Goal: Task Accomplishment & Management: Complete application form

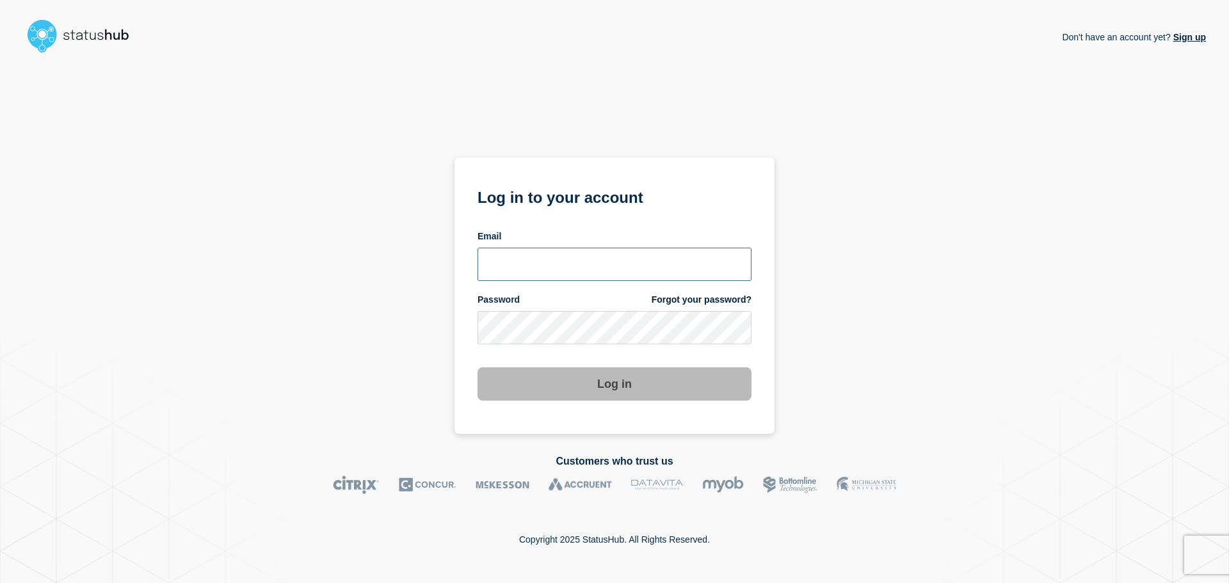
click at [500, 266] on input "email input" at bounding box center [615, 264] width 274 height 33
type input "iscommandcenter@shawinc.com"
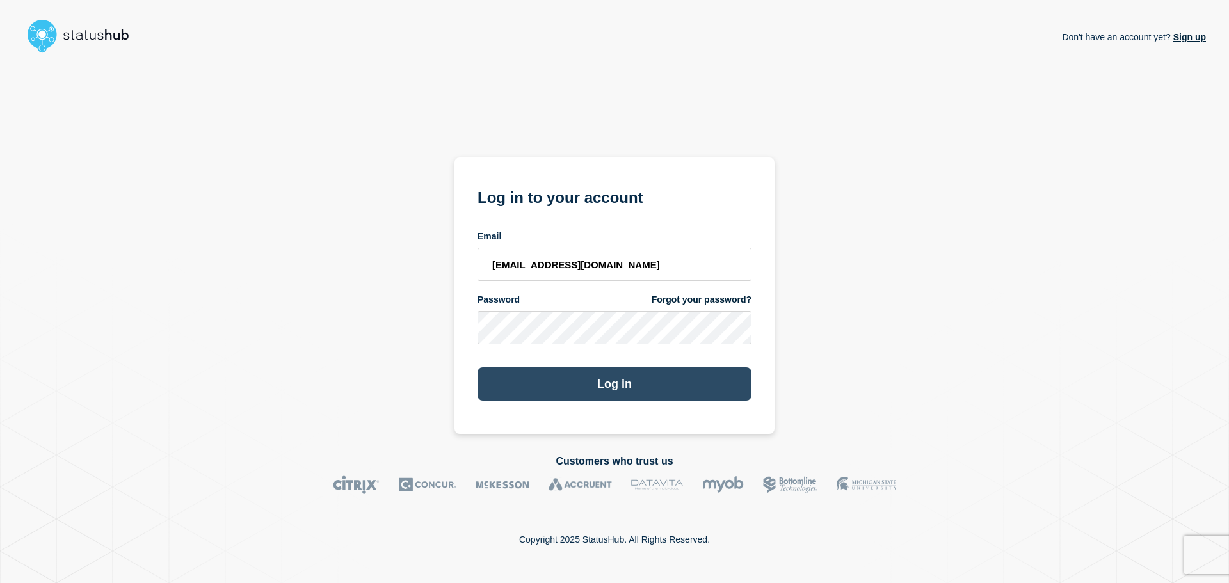
click at [632, 384] on button "Log in" at bounding box center [615, 384] width 274 height 33
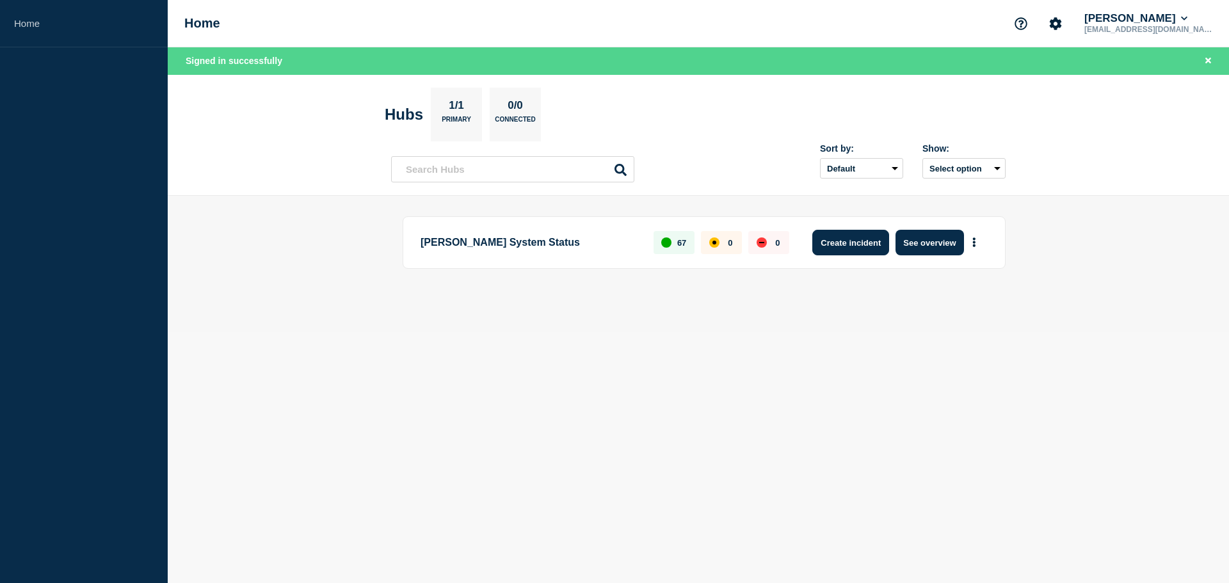
click at [857, 237] on button "Create incident" at bounding box center [851, 243] width 77 height 26
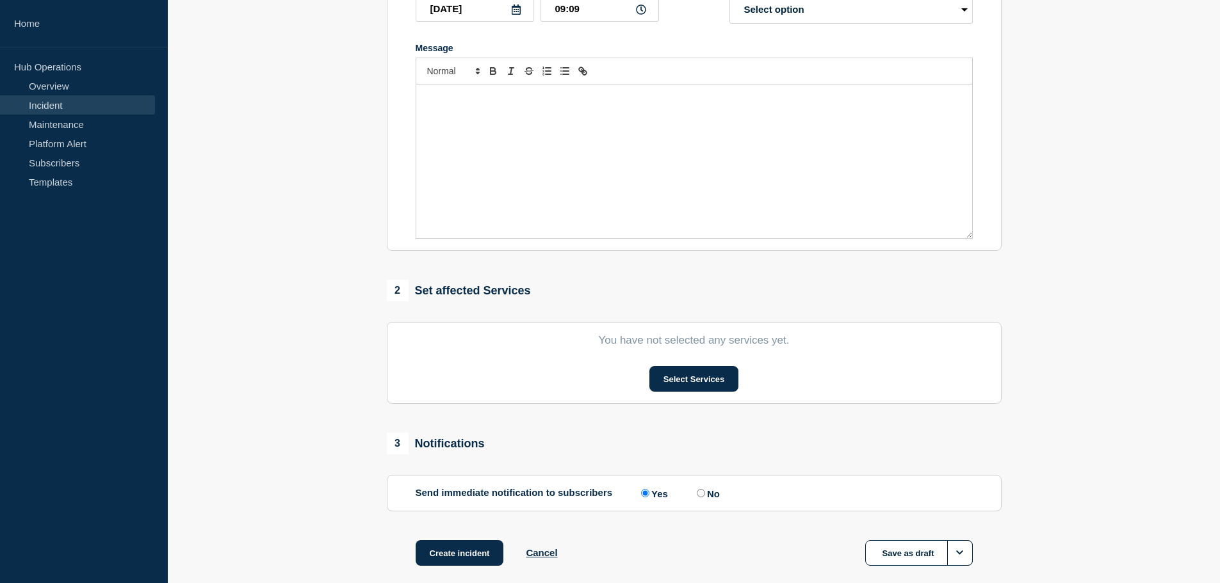
scroll to position [256, 0]
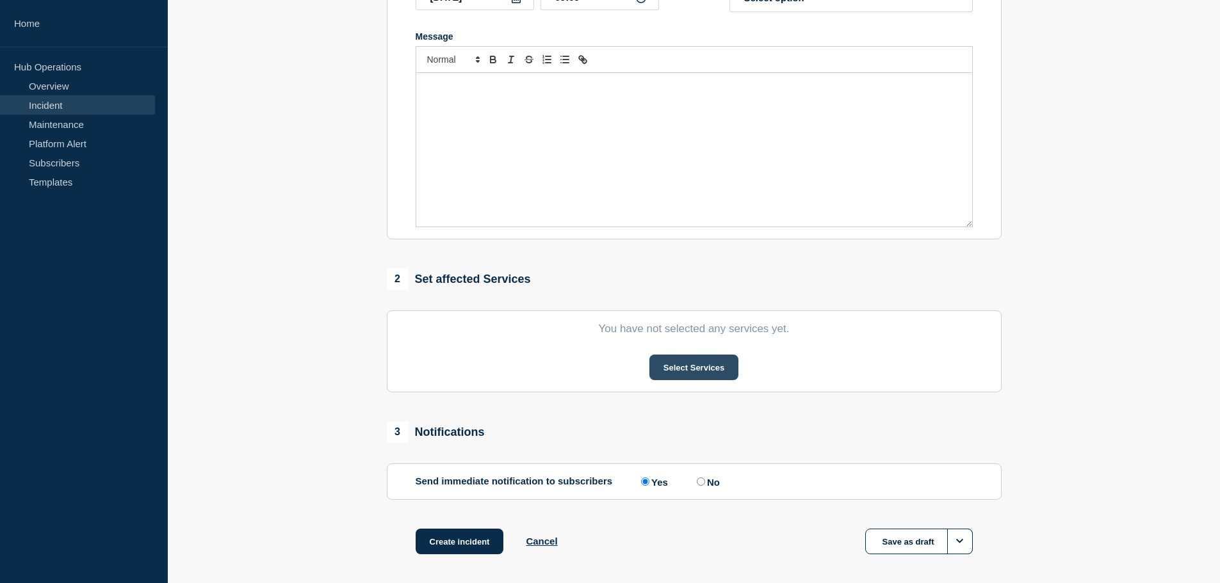
click at [688, 375] on button "Select Services" at bounding box center [693, 368] width 89 height 26
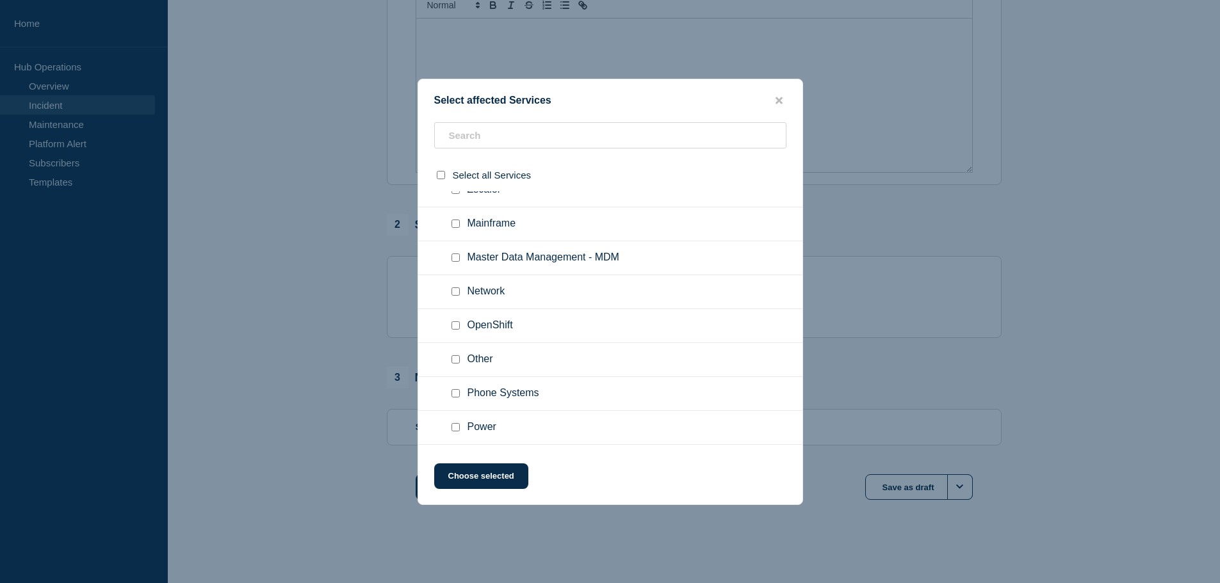
scroll to position [320, 0]
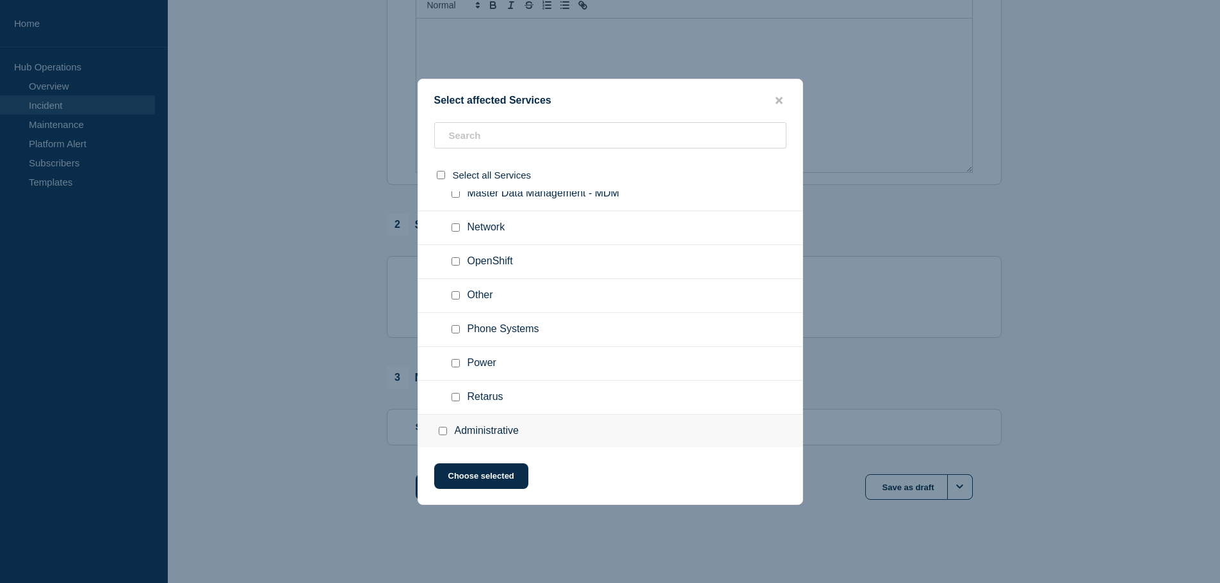
click at [319, 360] on div at bounding box center [610, 291] width 1220 height 583
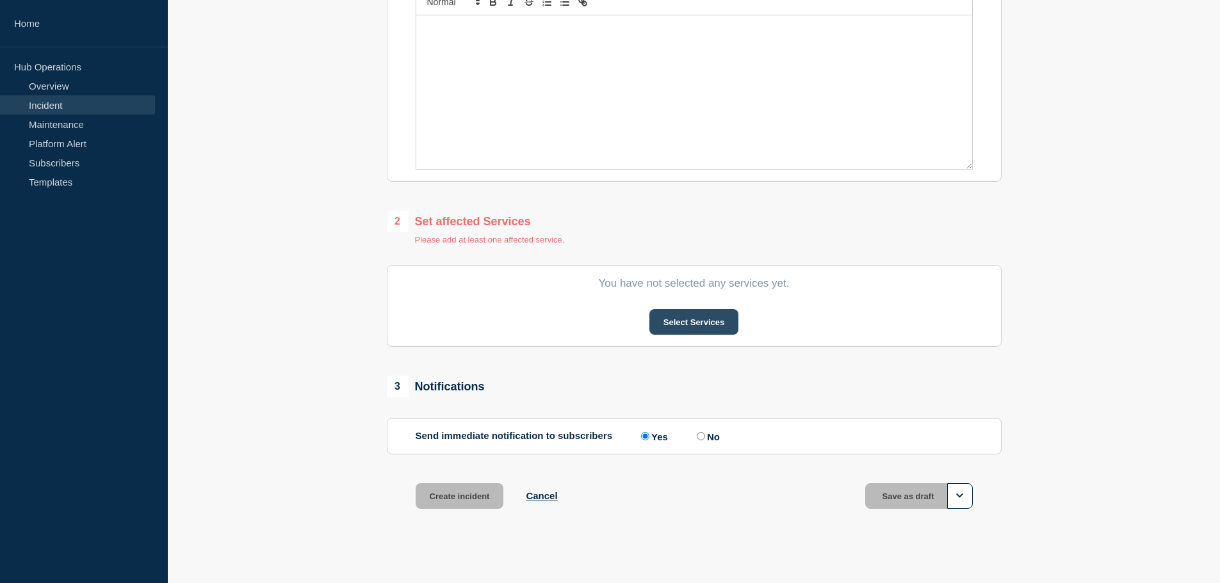
click at [679, 335] on button "Select Services" at bounding box center [693, 322] width 89 height 26
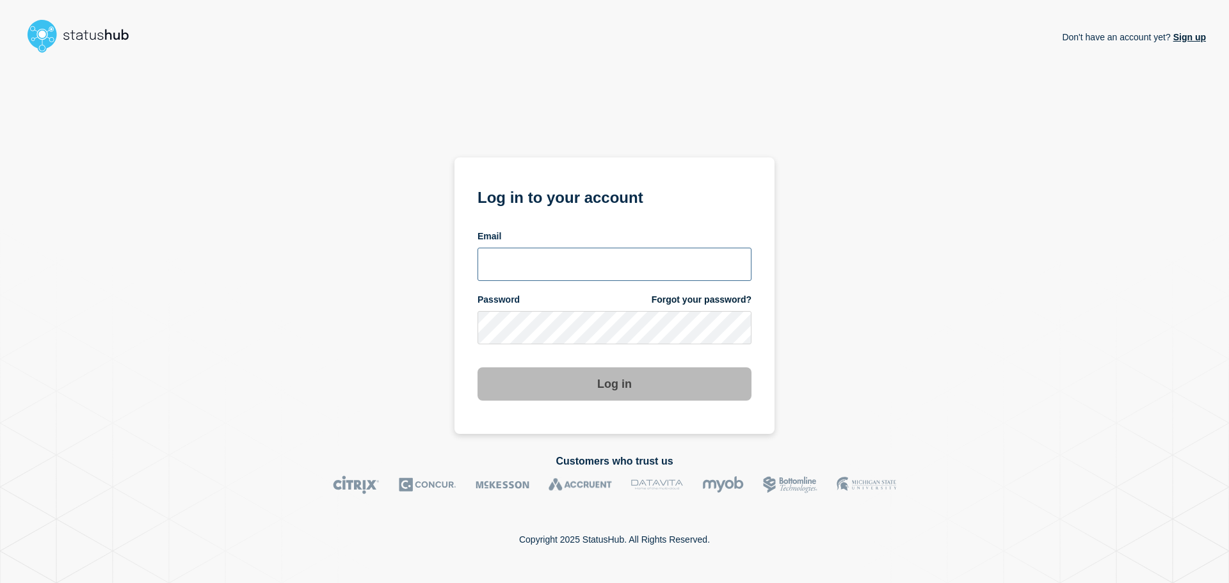
click at [547, 263] on input "email input" at bounding box center [615, 264] width 274 height 33
type input "[EMAIL_ADDRESS][DOMAIN_NAME]"
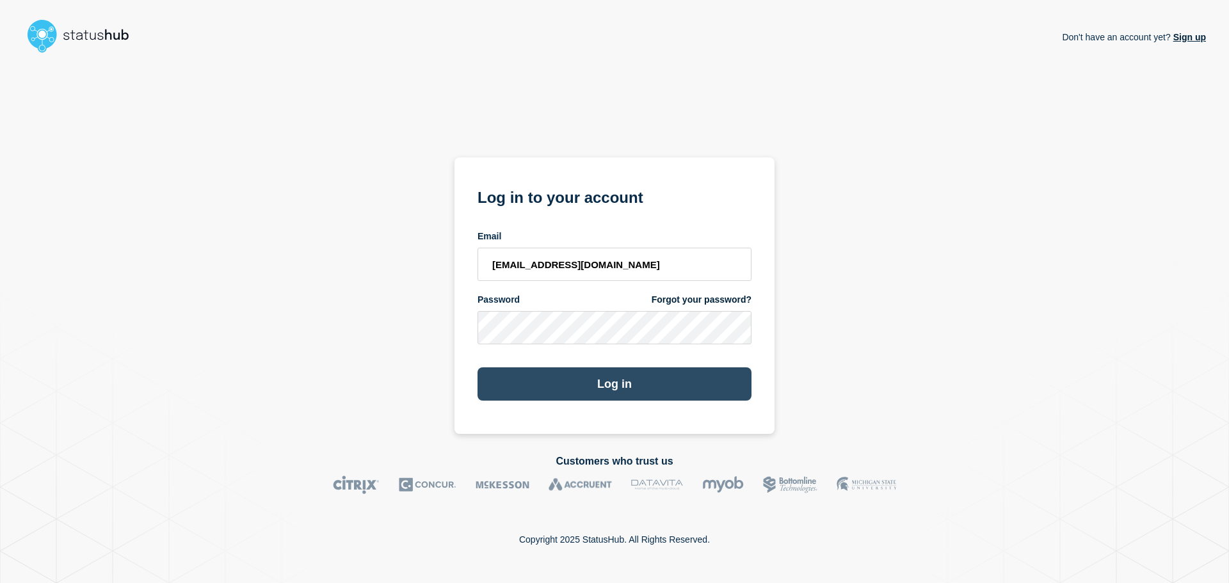
click at [558, 386] on button "Log in" at bounding box center [615, 384] width 274 height 33
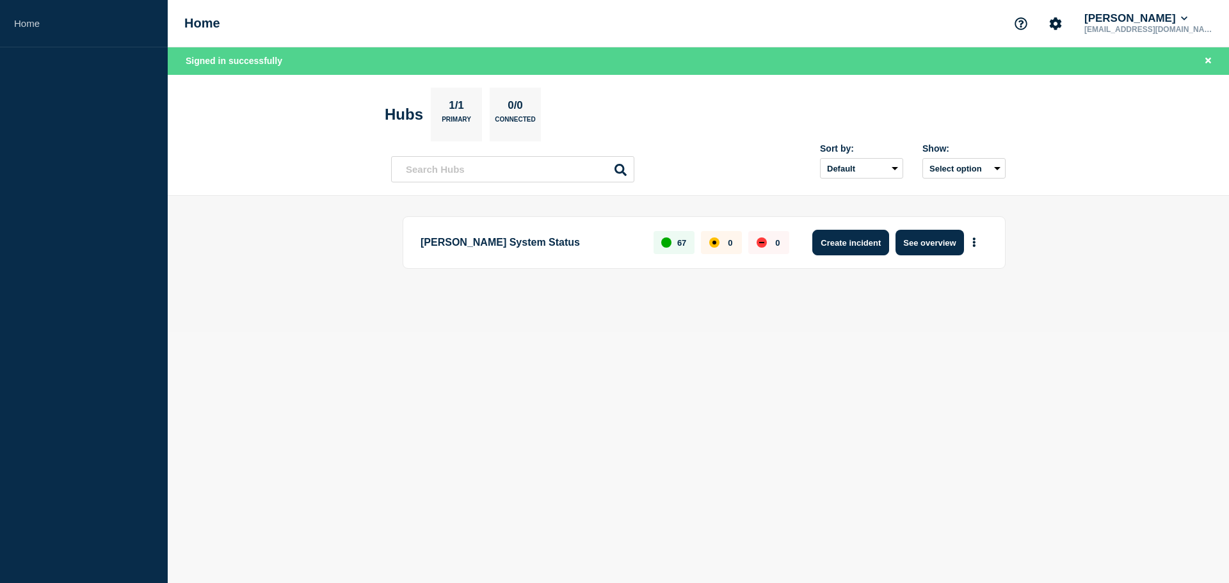
click at [854, 246] on button "Create incident" at bounding box center [851, 243] width 77 height 26
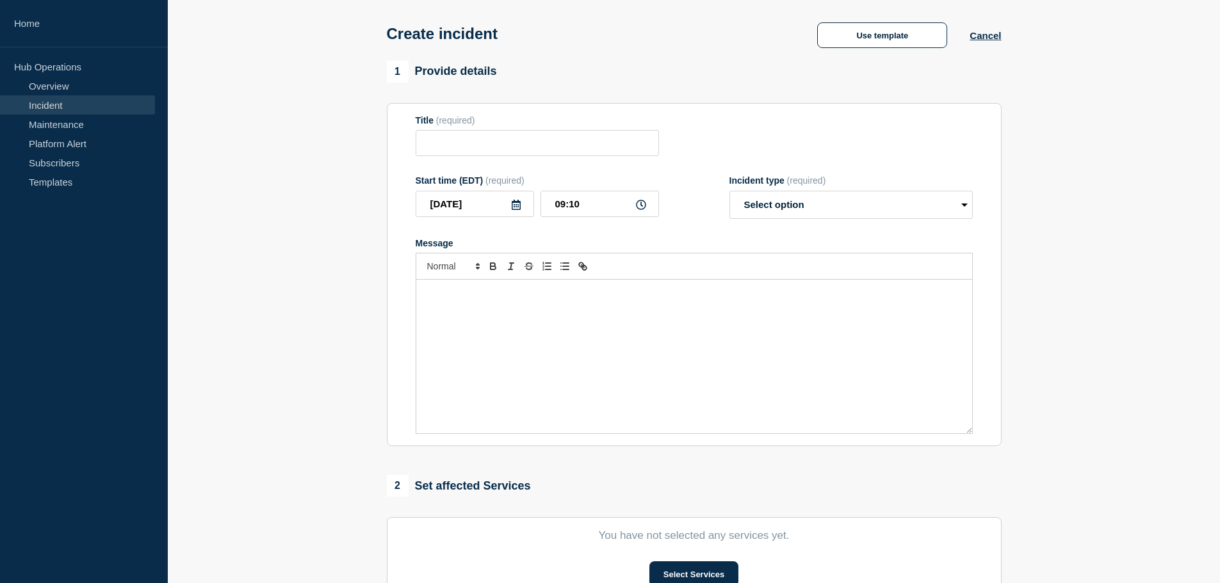
scroll to position [314, 0]
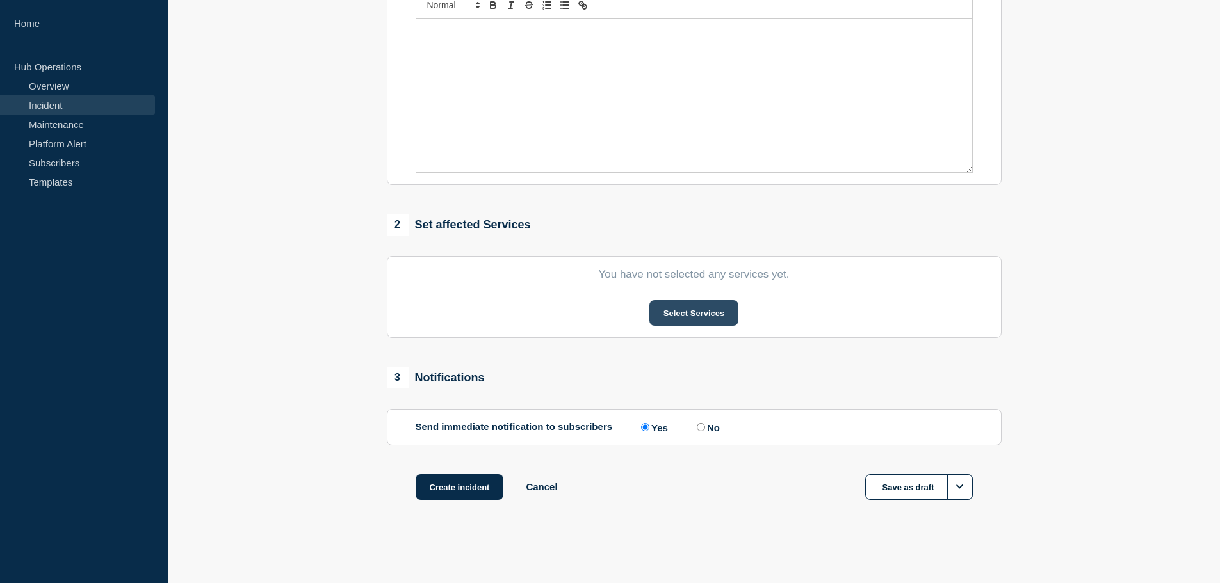
click at [679, 318] on button "Select Services" at bounding box center [693, 313] width 89 height 26
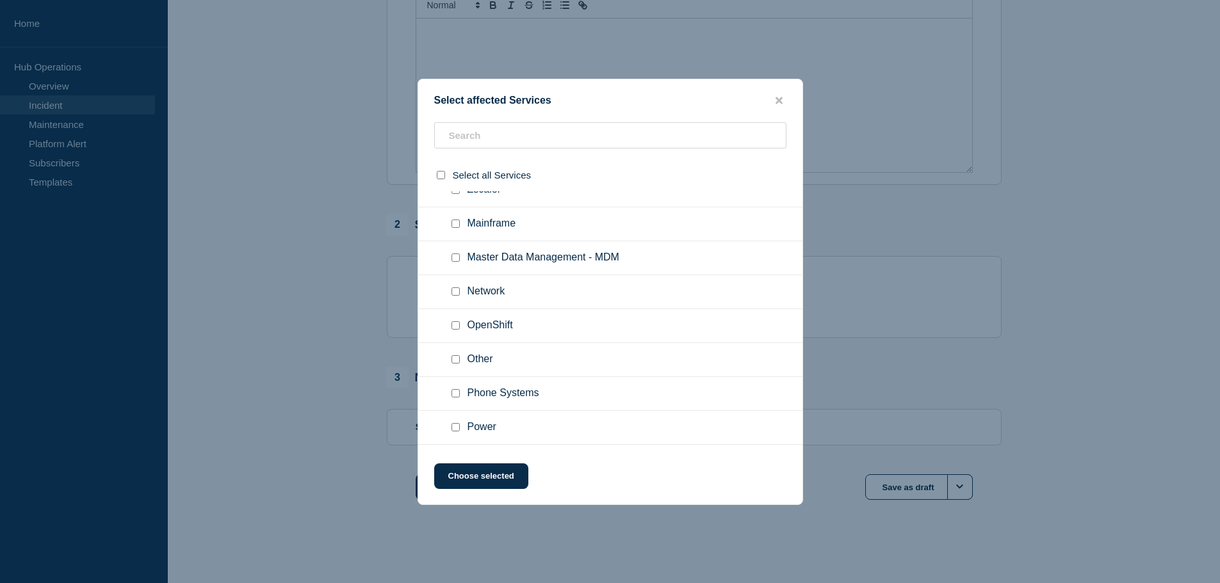
scroll to position [320, 0]
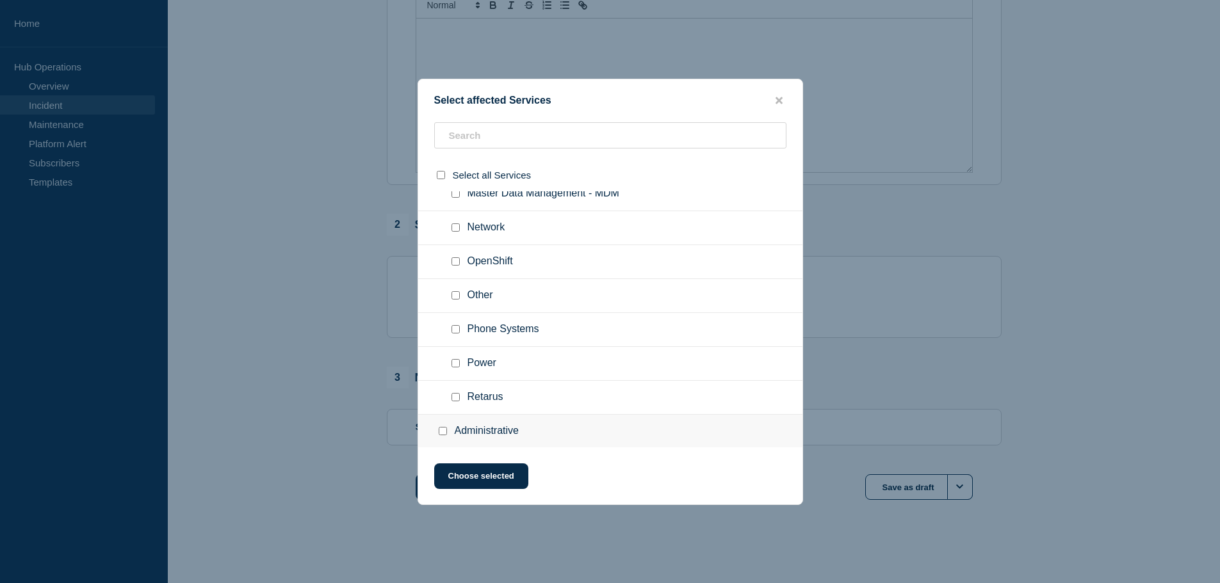
click at [456, 295] on input "Other checkbox" at bounding box center [455, 295] width 8 height 8
checkbox input "true"
click at [478, 476] on button "Choose selected" at bounding box center [481, 477] width 94 height 26
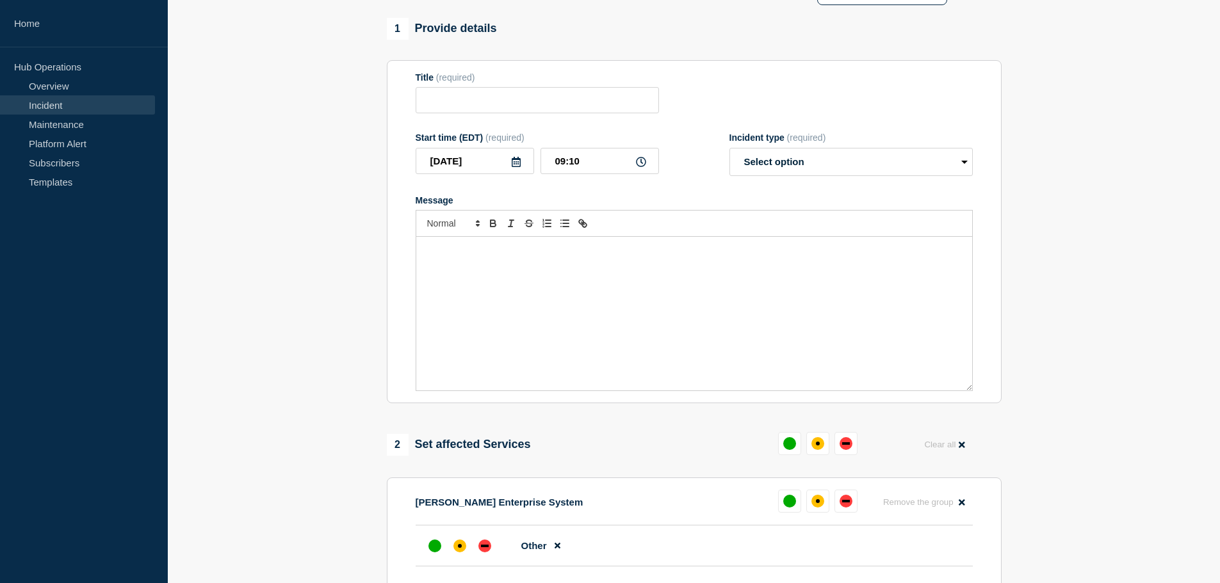
scroll to position [64, 0]
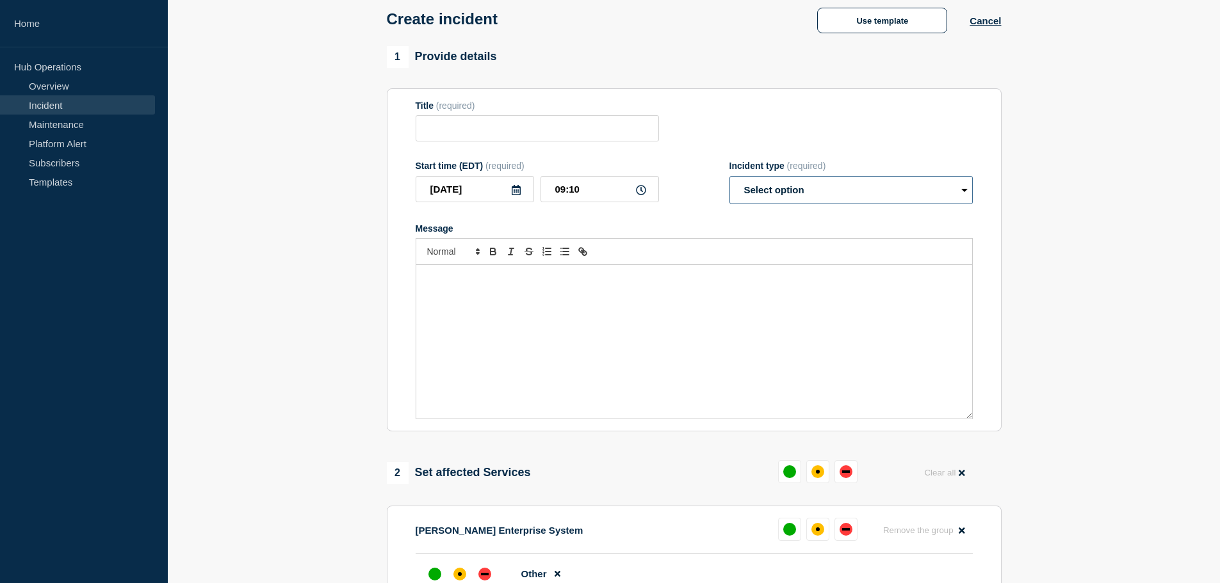
click at [826, 198] on select "Select option Investigating Identified Monitoring" at bounding box center [850, 190] width 243 height 28
select select "investigating"
click at [729, 179] on select "Select option Investigating Identified Monitoring" at bounding box center [850, 190] width 243 height 28
click at [464, 137] on input "Title" at bounding box center [537, 128] width 243 height 26
click at [533, 127] on input "Carrier Portal -" at bounding box center [537, 128] width 243 height 26
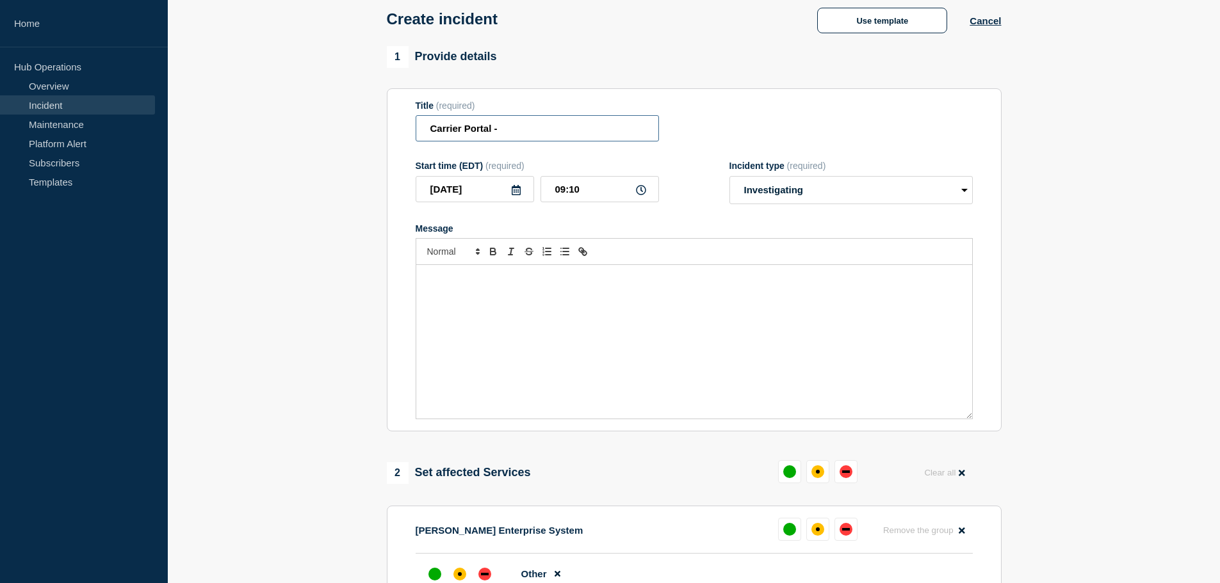
paste input "INC0390631"
type input "Carrier Portal - INC0390631"
click at [469, 279] on p "Message" at bounding box center [694, 279] width 537 height 12
click at [644, 190] on icon at bounding box center [641, 190] width 10 height 10
click at [637, 193] on icon at bounding box center [641, 190] width 10 height 10
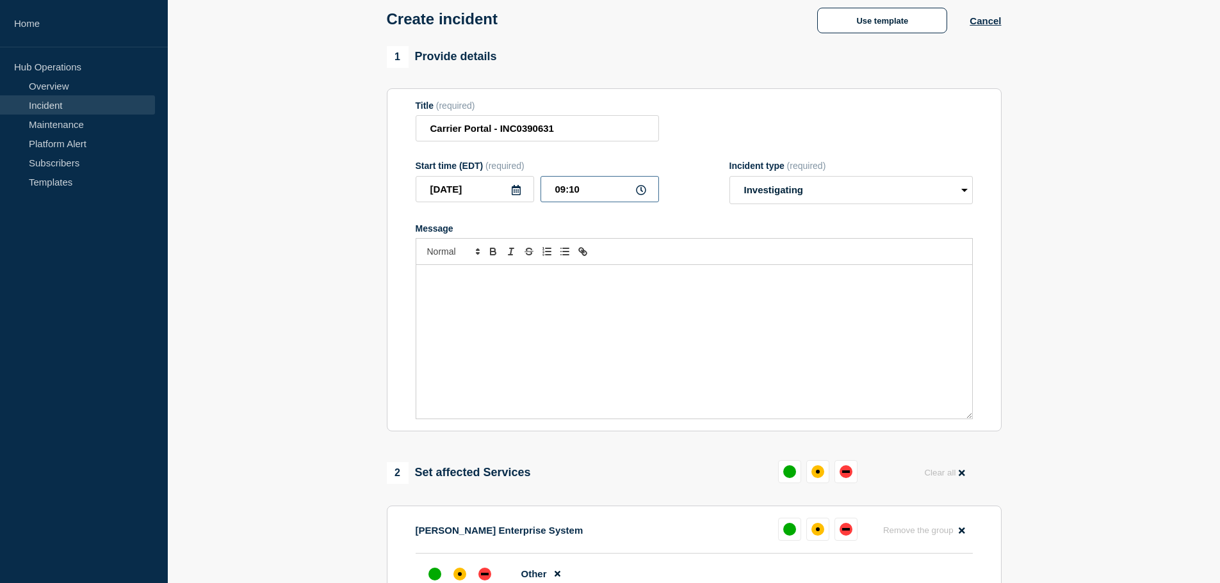
click at [592, 191] on input "09:10" at bounding box center [599, 189] width 118 height 26
click at [591, 191] on input "09:10" at bounding box center [599, 189] width 118 height 26
type input "__:__"
click at [638, 193] on icon at bounding box center [641, 190] width 10 height 10
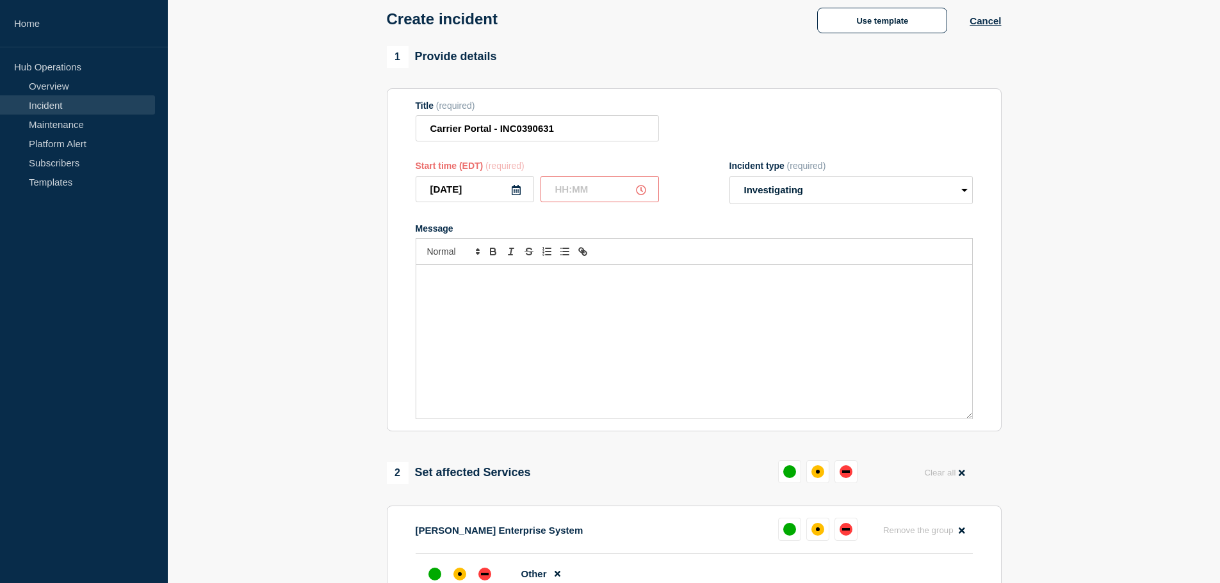
click at [560, 193] on input "text" at bounding box center [599, 189] width 118 height 26
click at [570, 192] on input "08:__" at bounding box center [599, 189] width 118 height 26
type input "08:45"
click at [446, 300] on div "Message" at bounding box center [694, 342] width 556 height 154
drag, startPoint x: 440, startPoint y: 284, endPoint x: 528, endPoint y: 298, distance: 88.9
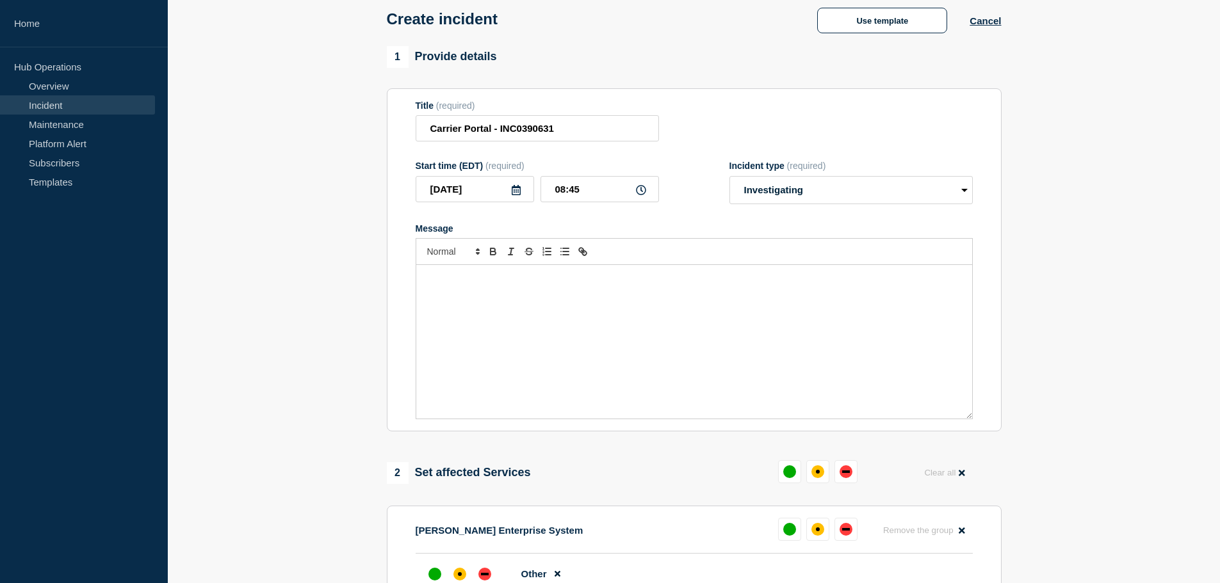
click at [441, 283] on p "Message" at bounding box center [694, 279] width 537 height 12
click at [453, 284] on p "Message" at bounding box center [694, 279] width 537 height 12
drag, startPoint x: 542, startPoint y: 284, endPoint x: 394, endPoint y: 293, distance: 148.2
click at [394, 293] on section "Title (required) Carrier Portal - INC0390631 Start time (EDT) (required) 2025-0…" at bounding box center [694, 260] width 615 height 344
drag, startPoint x: 692, startPoint y: 277, endPoint x: 323, endPoint y: 297, distance: 370.0
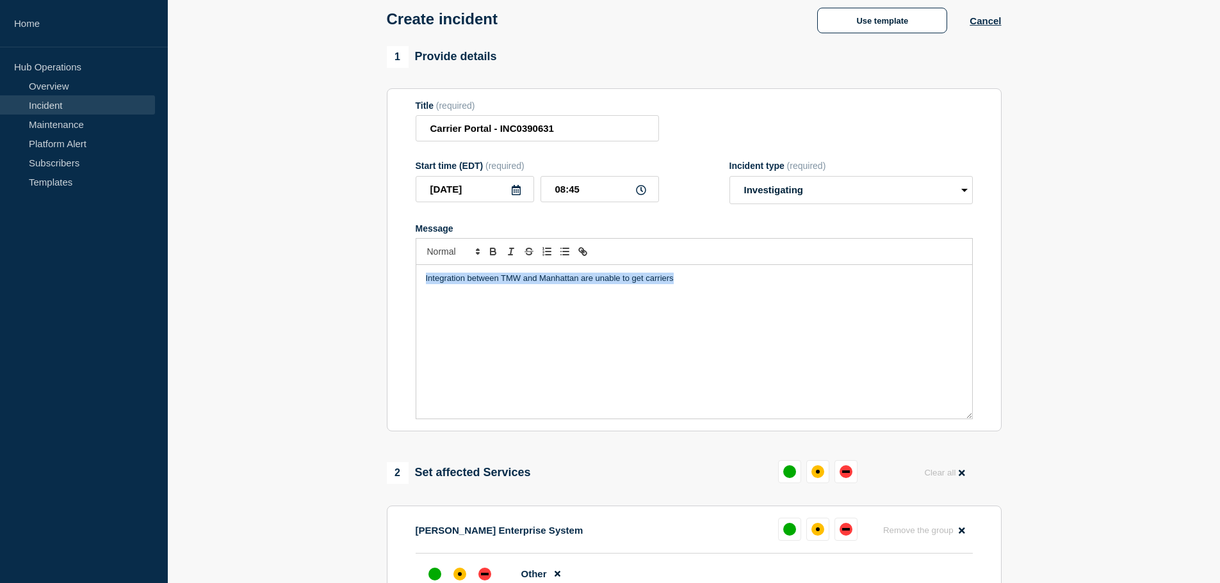
click at [323, 302] on section "1 Provide details Title (required) Carrier Portal - INC0390631 Start time (EDT)…" at bounding box center [694, 446] width 1052 height 800
